Goal: Transaction & Acquisition: Purchase product/service

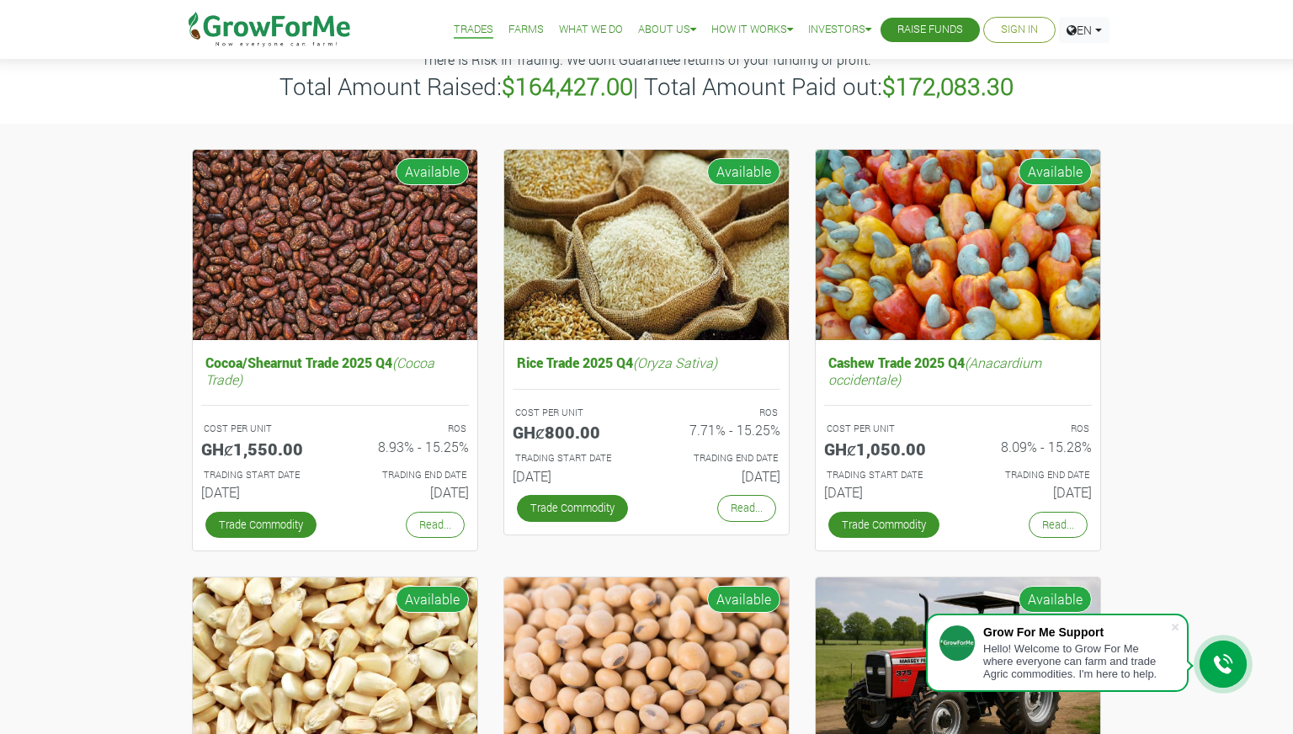
scroll to position [102, 0]
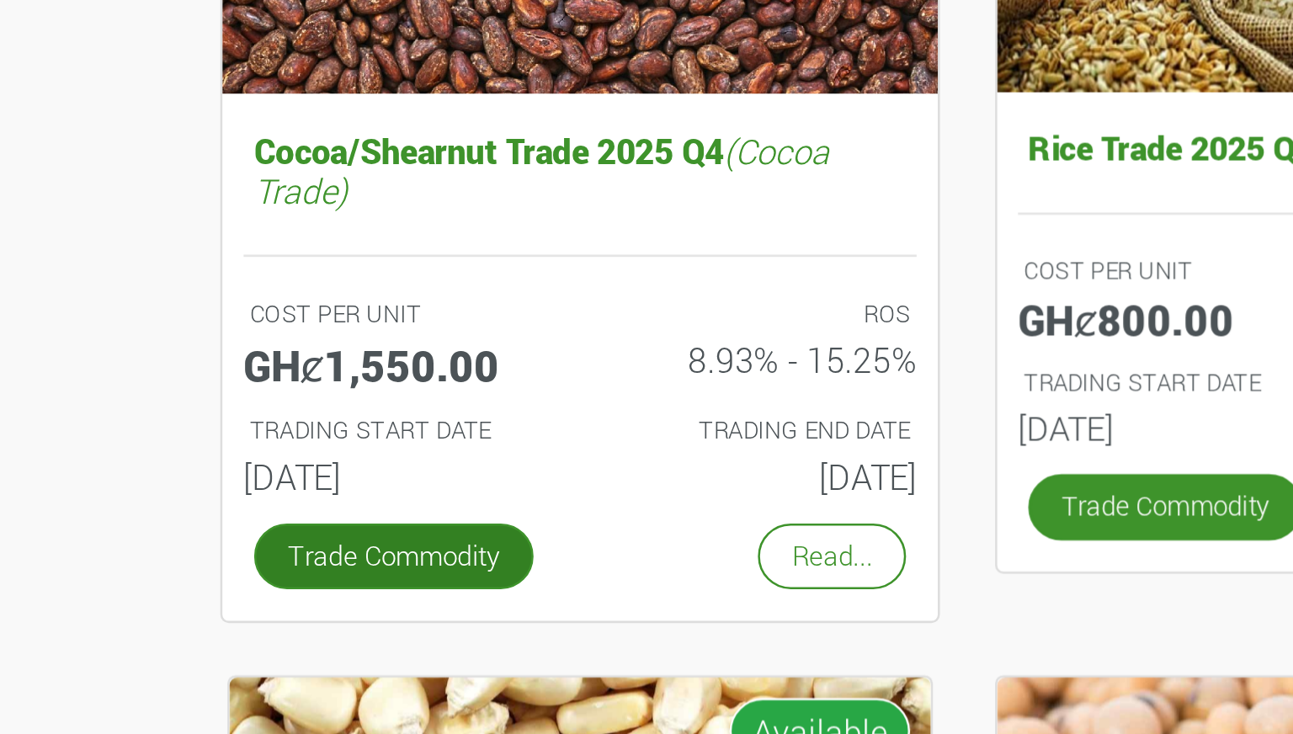
click at [231, 518] on link "Trade Commodity" at bounding box center [260, 517] width 114 height 27
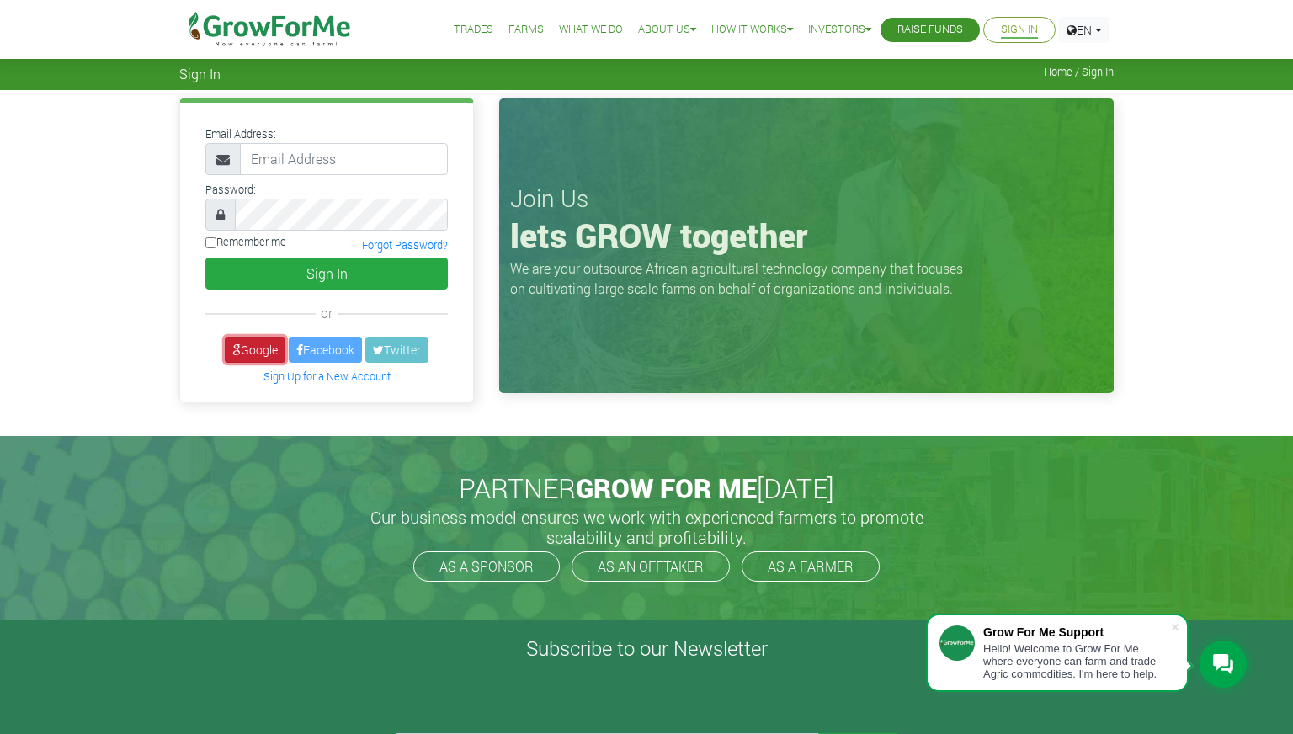
click at [227, 347] on link "Google" at bounding box center [255, 350] width 61 height 26
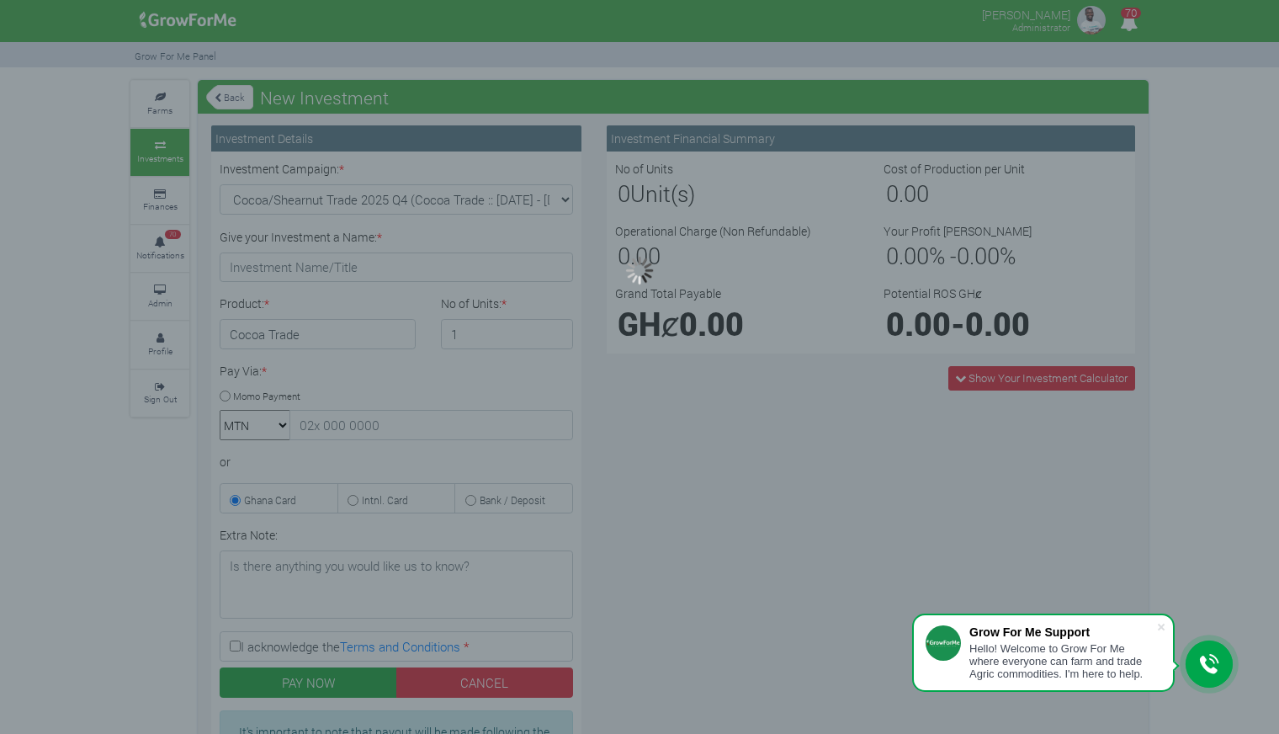
type input "1"
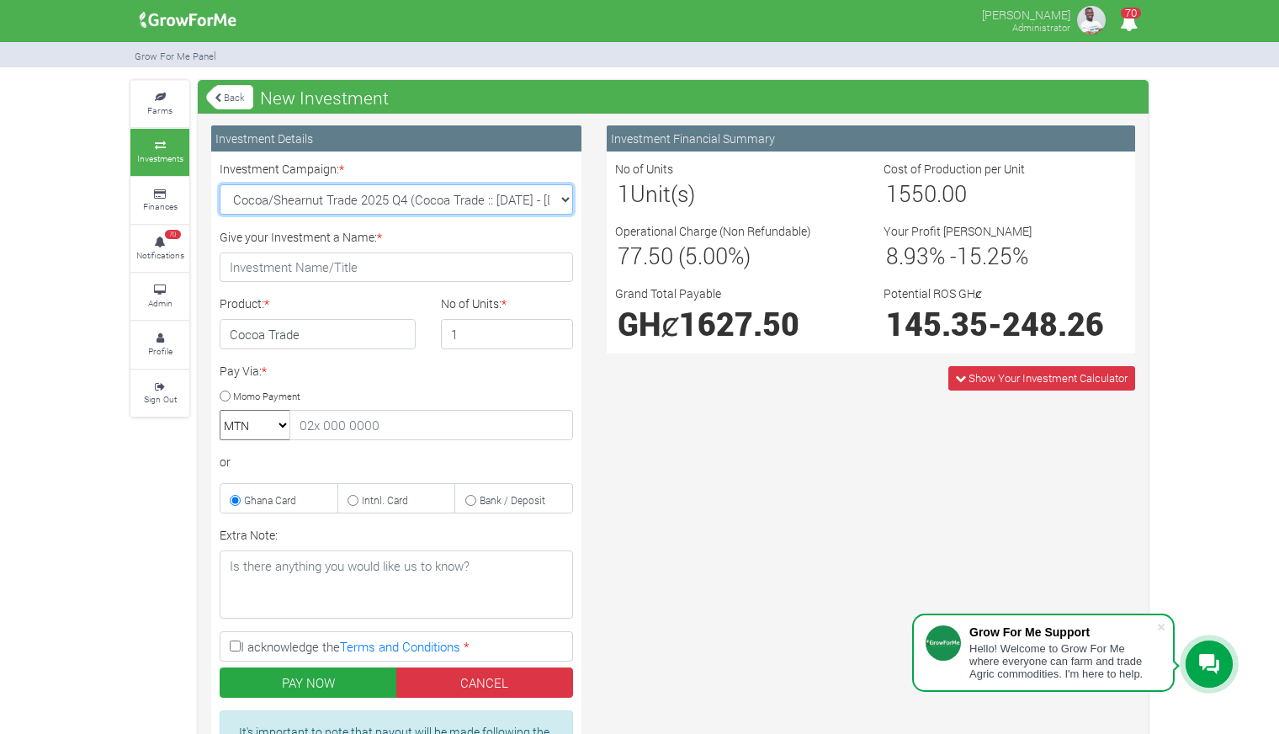
click at [498, 194] on select "Cocoa/Shearnut Trade 2025 Q4 (Cocoa Trade :: 01st Oct 2025 - 31st Mar 2026) Mai…" at bounding box center [397, 199] width 354 height 30
click at [220, 184] on select "Cocoa/Shearnut Trade 2025 Q4 (Cocoa Trade :: 01st Oct 2025 - 31st Mar 2026) Mai…" at bounding box center [397, 199] width 354 height 30
click at [498, 194] on select "Cocoa/Shearnut Trade 2025 Q4 (Cocoa Trade :: 01st Oct 2025 - 31st Mar 2026) Mai…" at bounding box center [397, 199] width 354 height 30
click at [220, 184] on select "Cocoa/Shearnut Trade 2025 Q4 (Cocoa Trade :: 01st Oct 2025 - 31st Mar 2026) Mai…" at bounding box center [397, 199] width 354 height 30
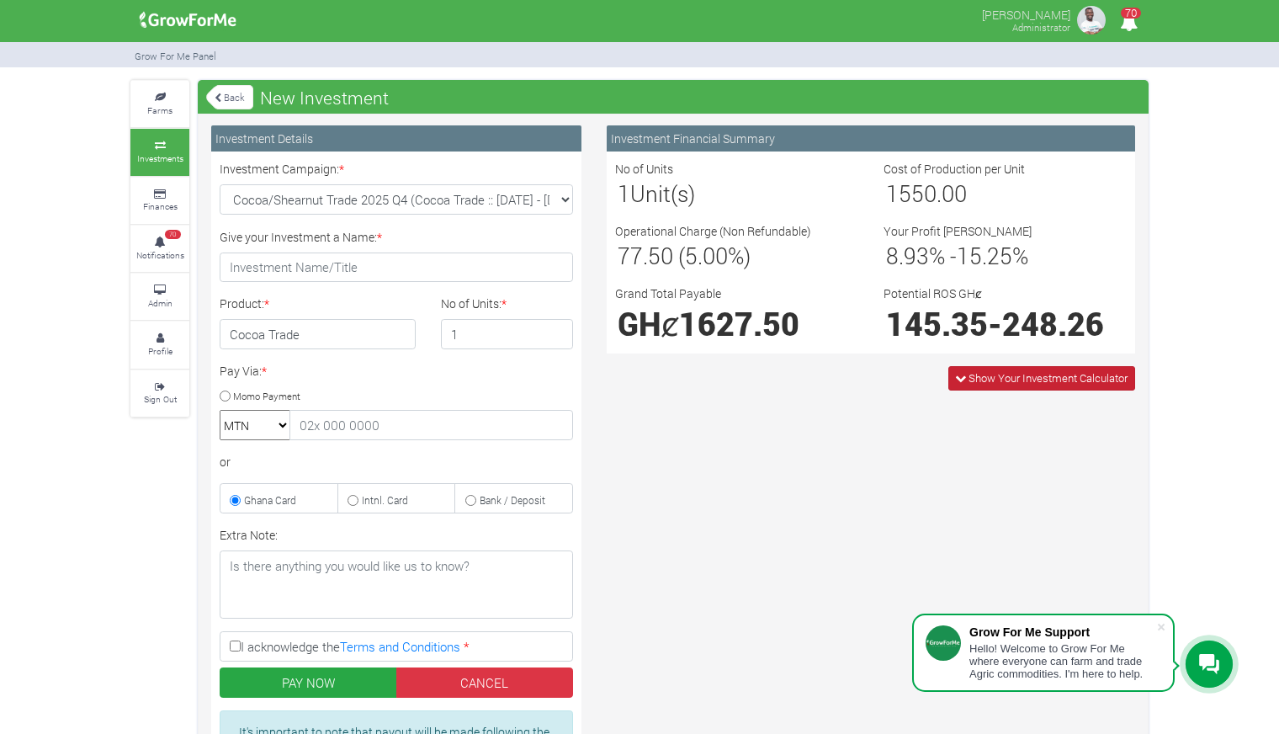
click at [1029, 381] on span "Show Your Investment Calculator" at bounding box center [1048, 377] width 159 height 15
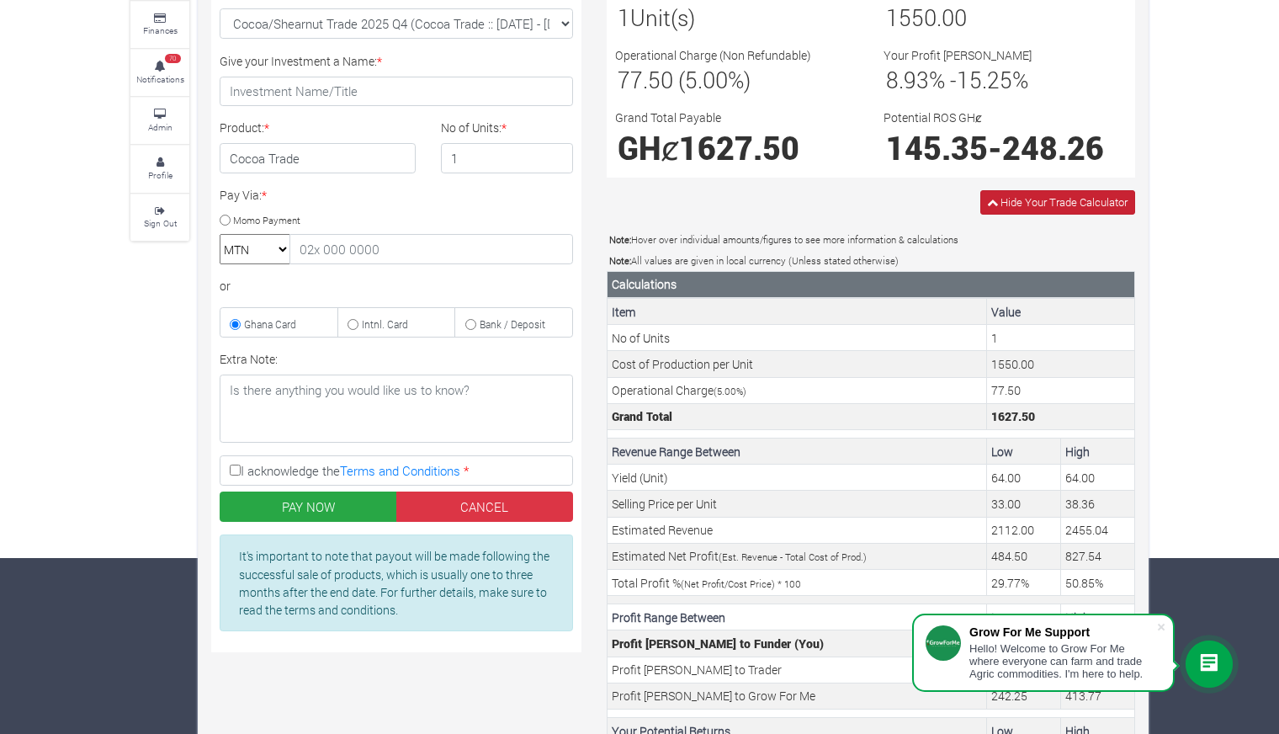
scroll to position [271, 0]
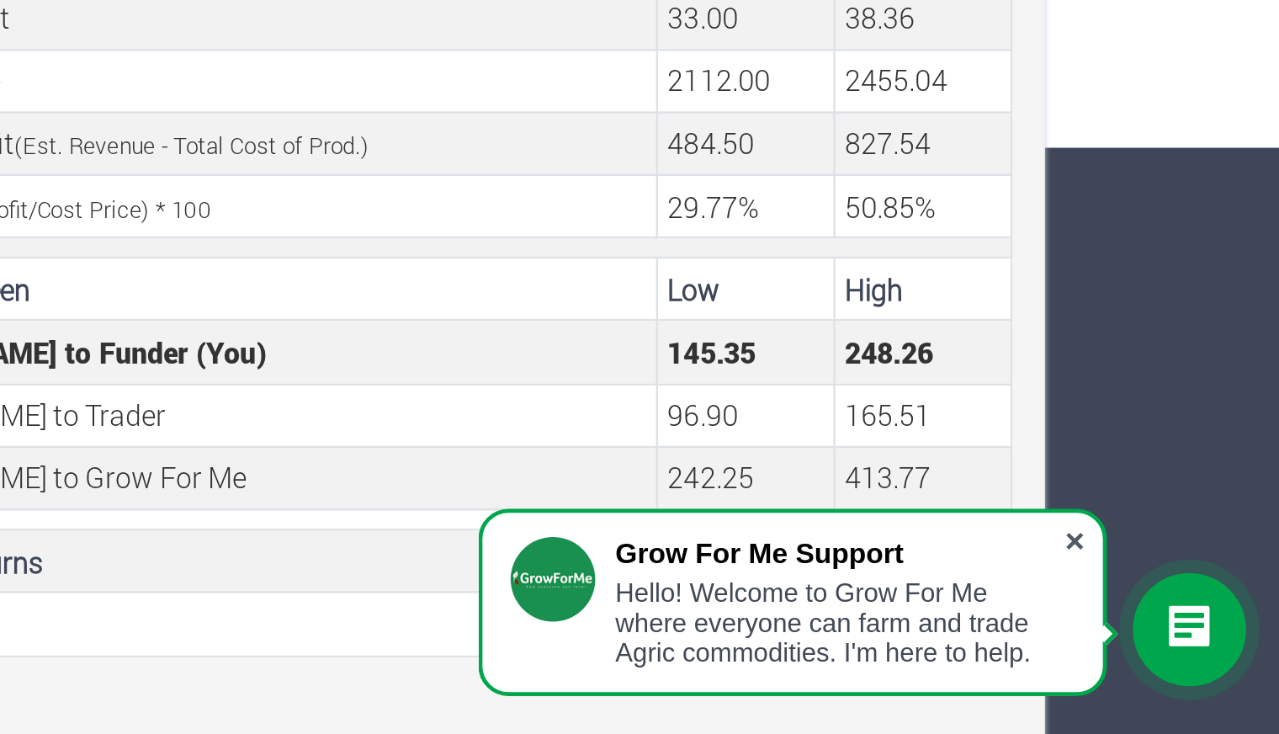
click at [1159, 626] on span at bounding box center [1161, 627] width 17 height 17
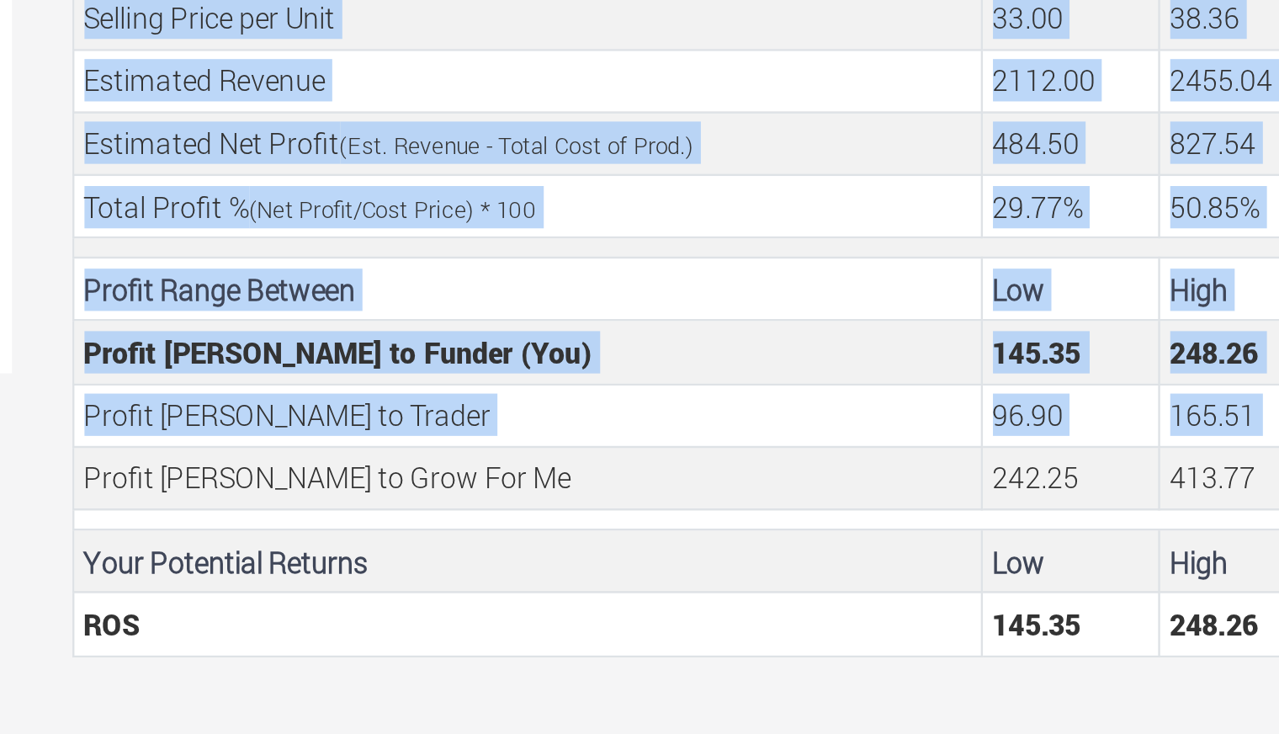
drag, startPoint x: 1114, startPoint y: 591, endPoint x: 1146, endPoint y: 685, distance: 99.3
click at [1146, 463] on html "Grow For Me Support Hello! Welcome to Grow For Me where everyone can farm and t…" at bounding box center [639, 96] width 1279 height 734
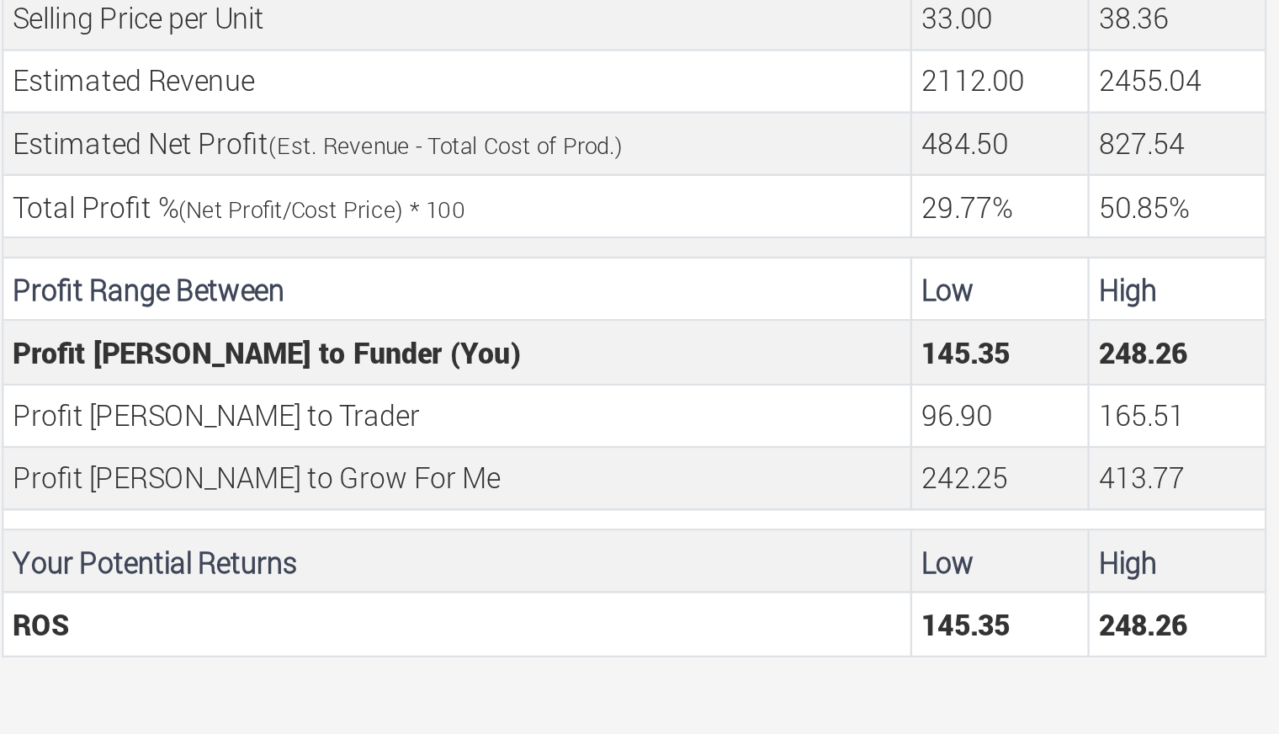
click at [1077, 683] on div "Investment Financial Summary No of Units 1 Unit(s) Cost of Production per Unit …" at bounding box center [871, 271] width 554 height 834
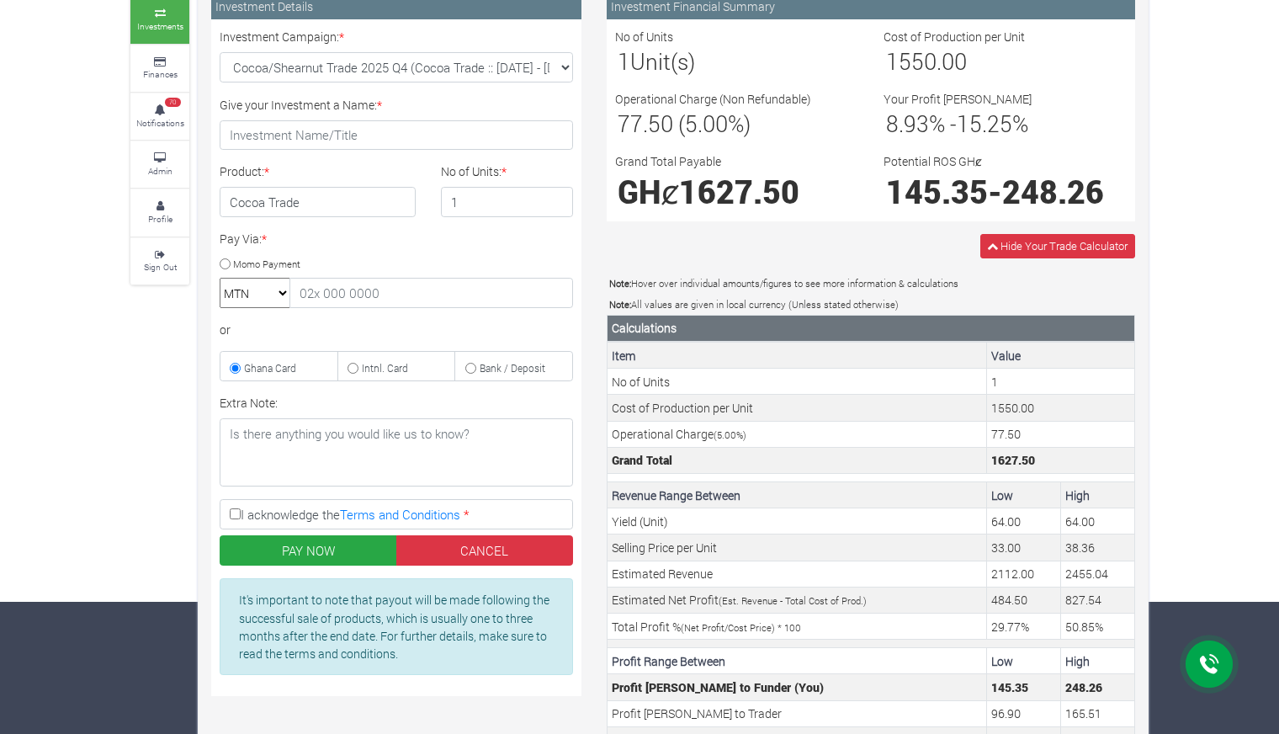
scroll to position [58, 0]
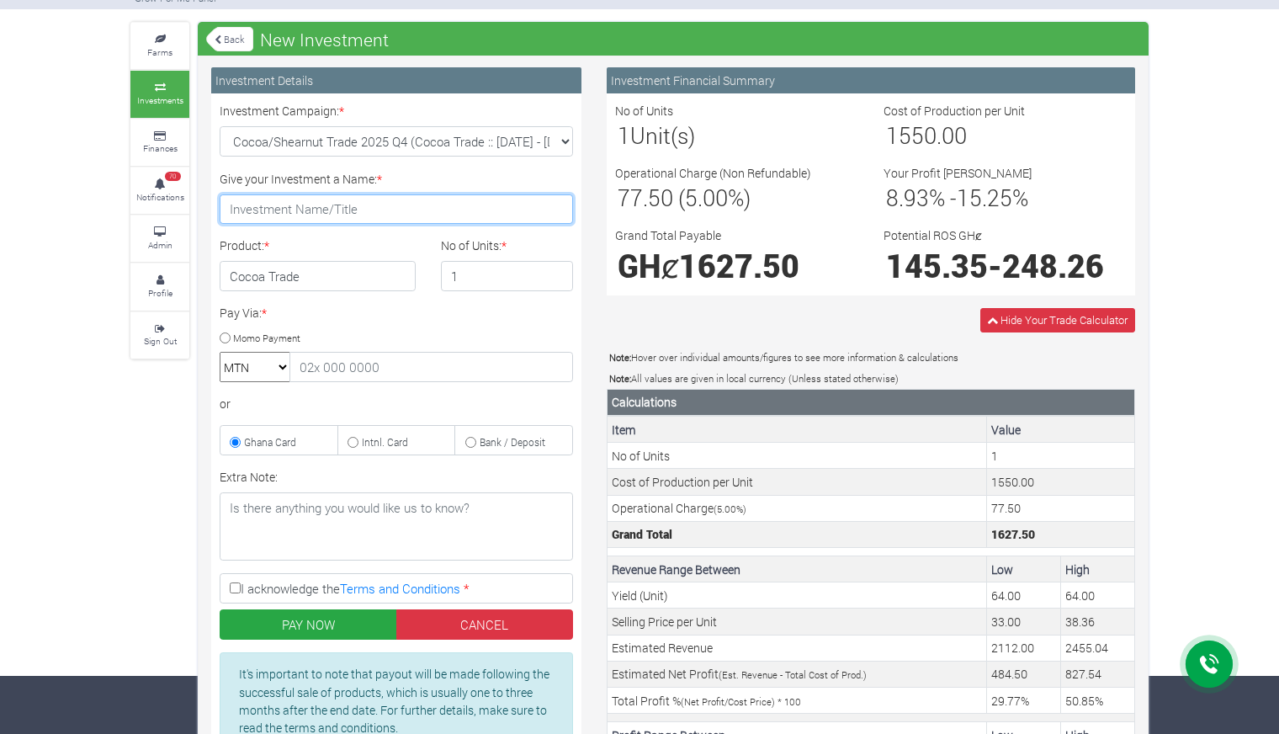
click at [331, 208] on input "Give your Investment a Name: *" at bounding box center [397, 209] width 354 height 30
type input "hjhgjhbu"
click at [237, 588] on input "I acknowledge the Terms and Conditions *" at bounding box center [235, 587] width 11 height 11
checkbox input "true"
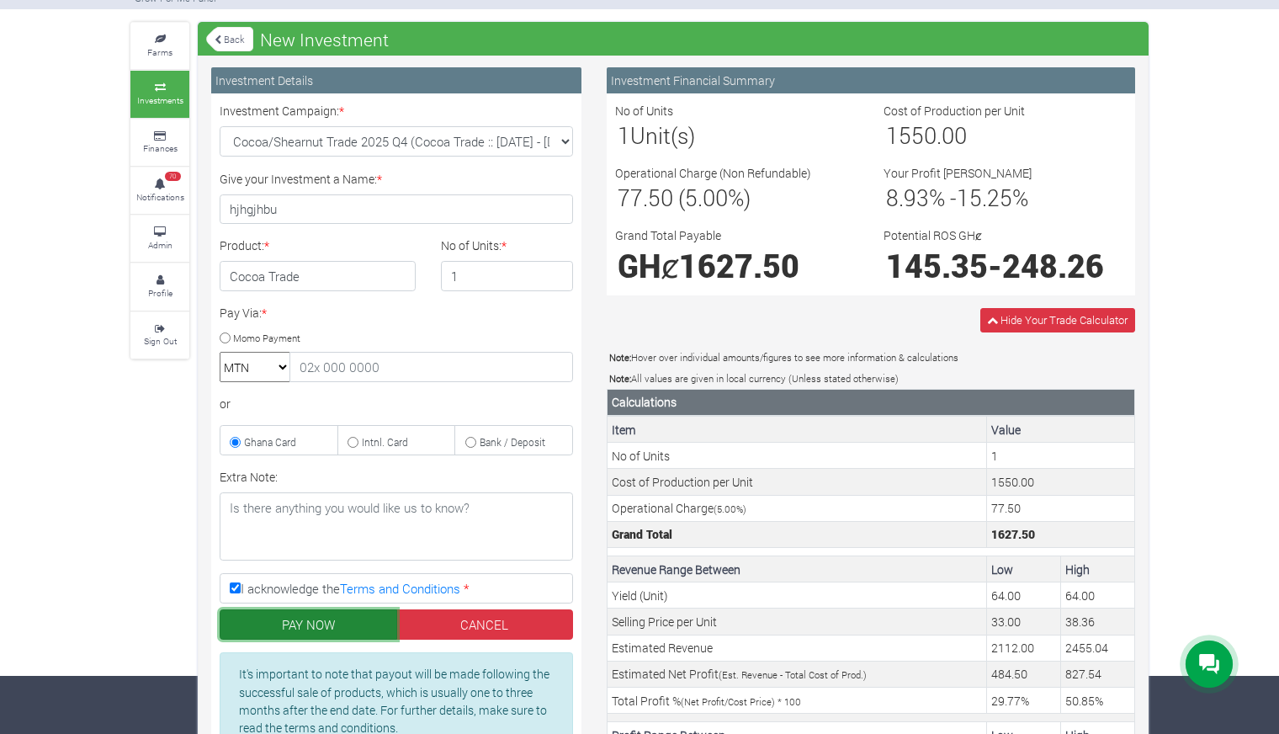
click at [288, 631] on button "PAY NOW" at bounding box center [309, 624] width 178 height 30
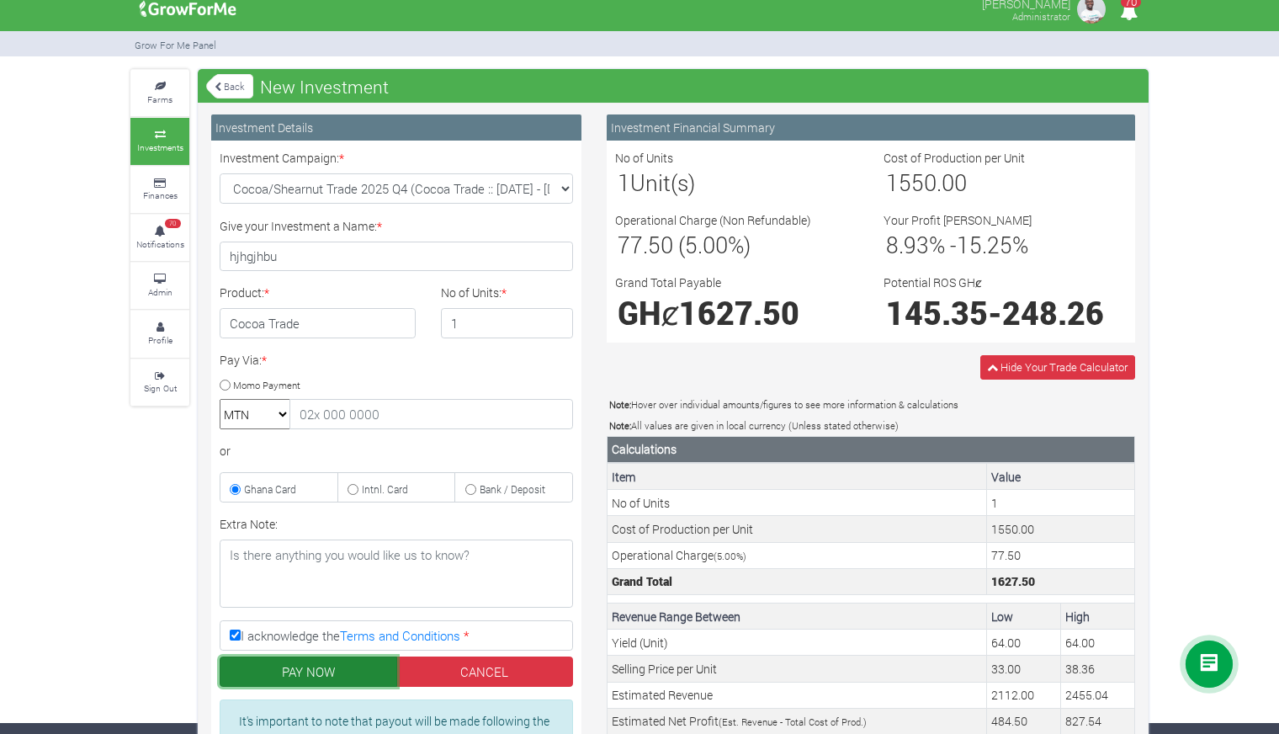
scroll to position [0, 0]
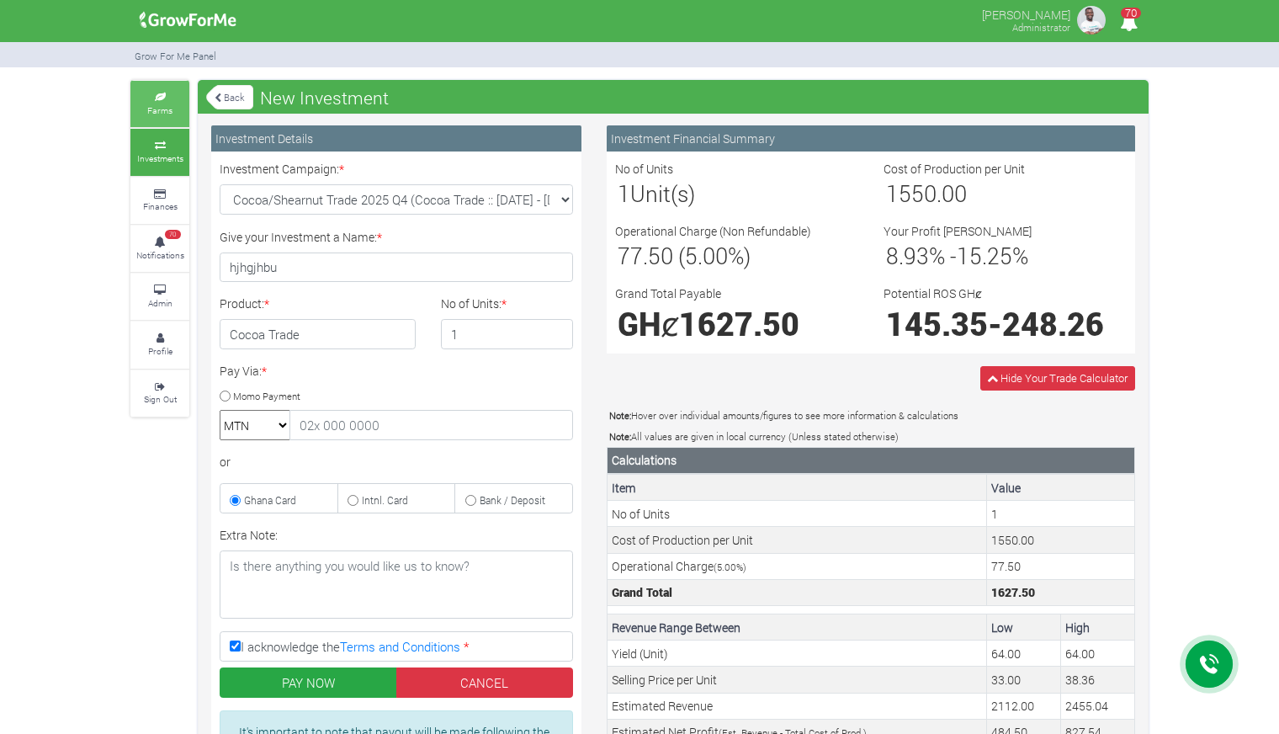
click at [142, 114] on link "Farms" at bounding box center [159, 104] width 59 height 46
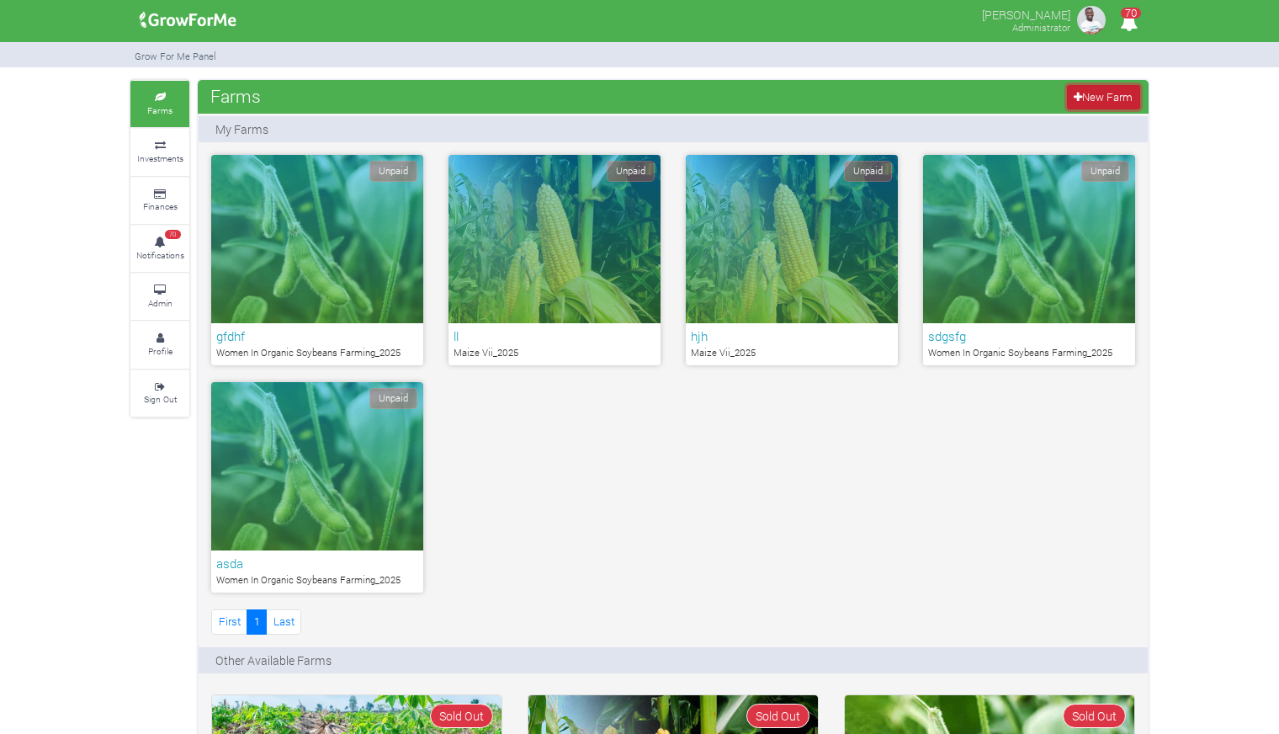
click at [1107, 85] on link "New Farm" at bounding box center [1103, 97] width 73 height 24
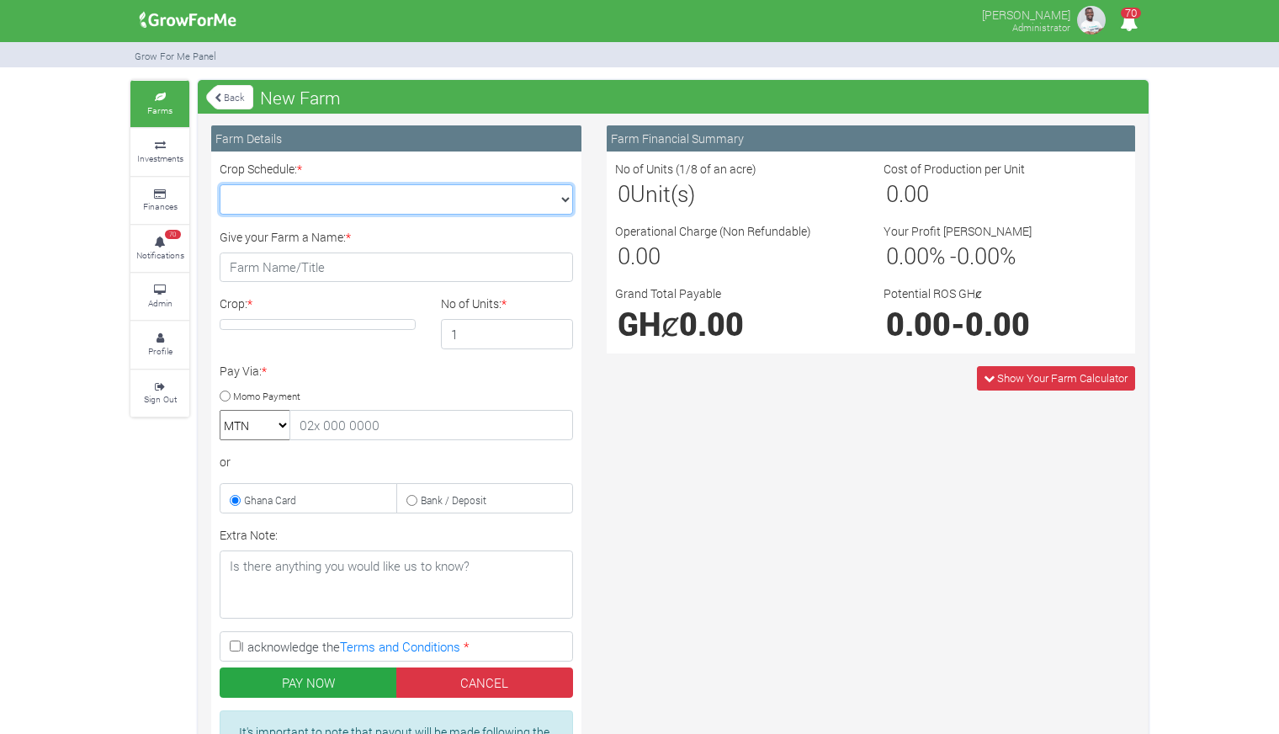
click at [555, 189] on select "Crop Schedule: *" at bounding box center [397, 199] width 354 height 30
